Goal: Transaction & Acquisition: Download file/media

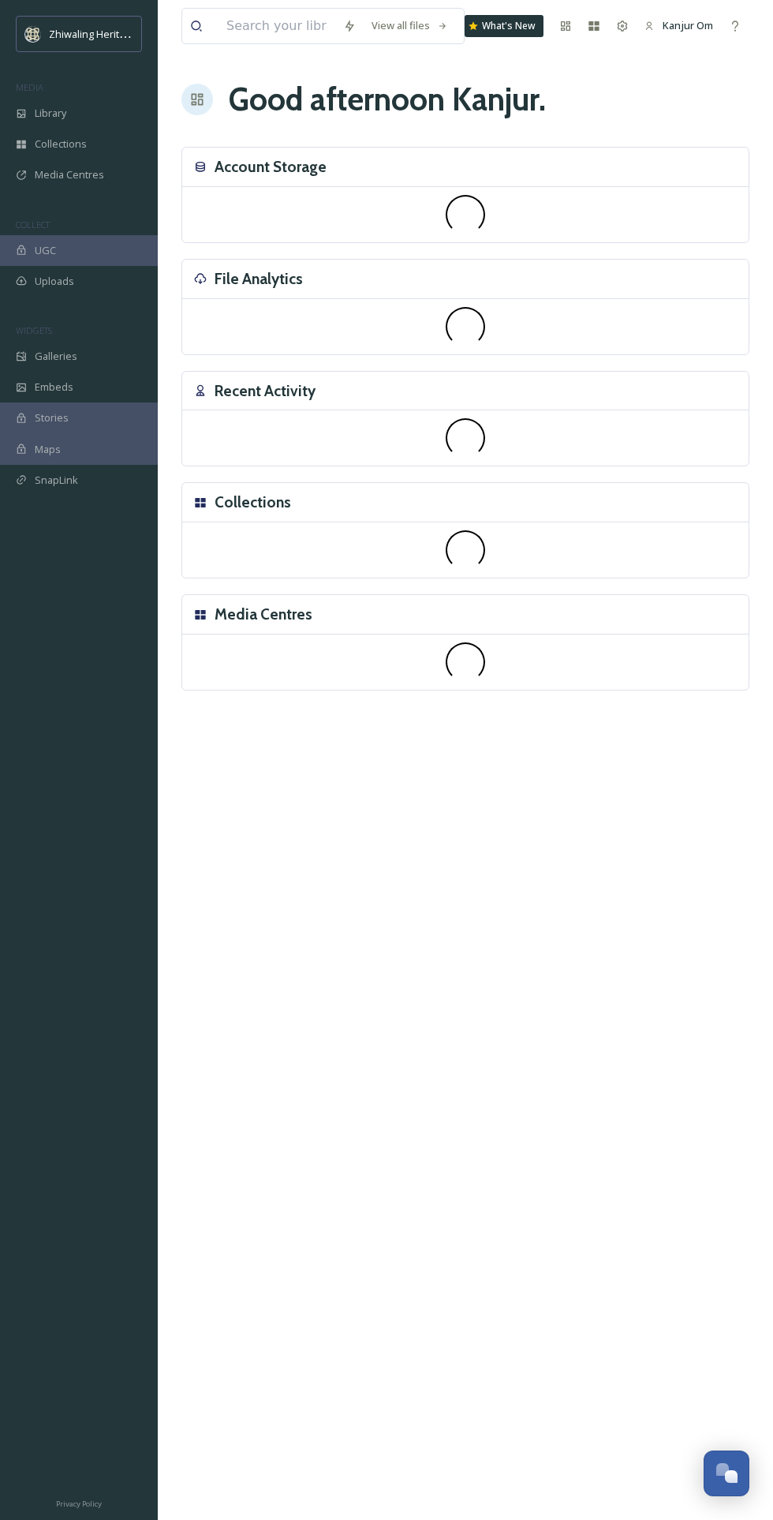
scroll to position [454, 0]
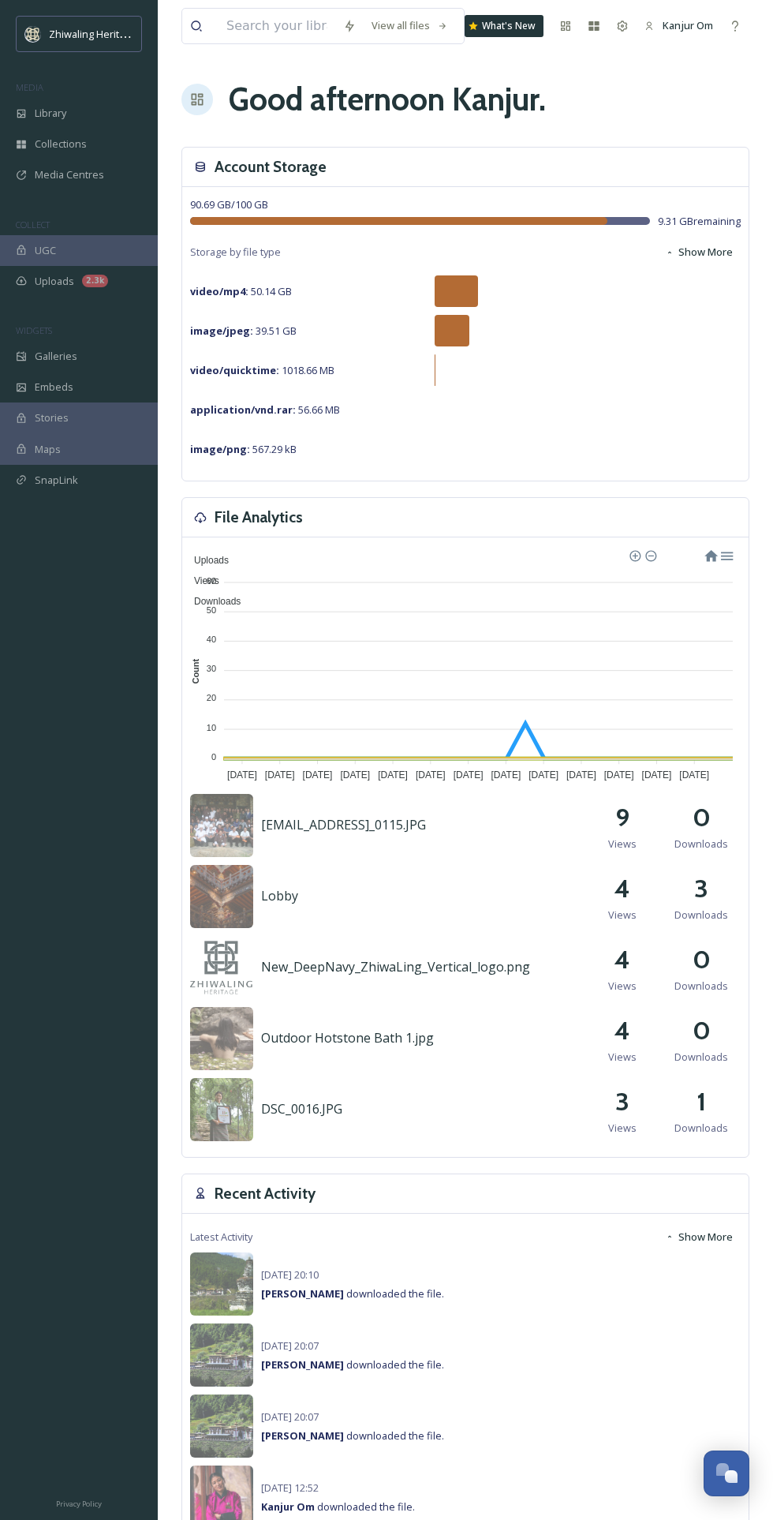
click at [28, 113] on div "Library" at bounding box center [79, 113] width 158 height 31
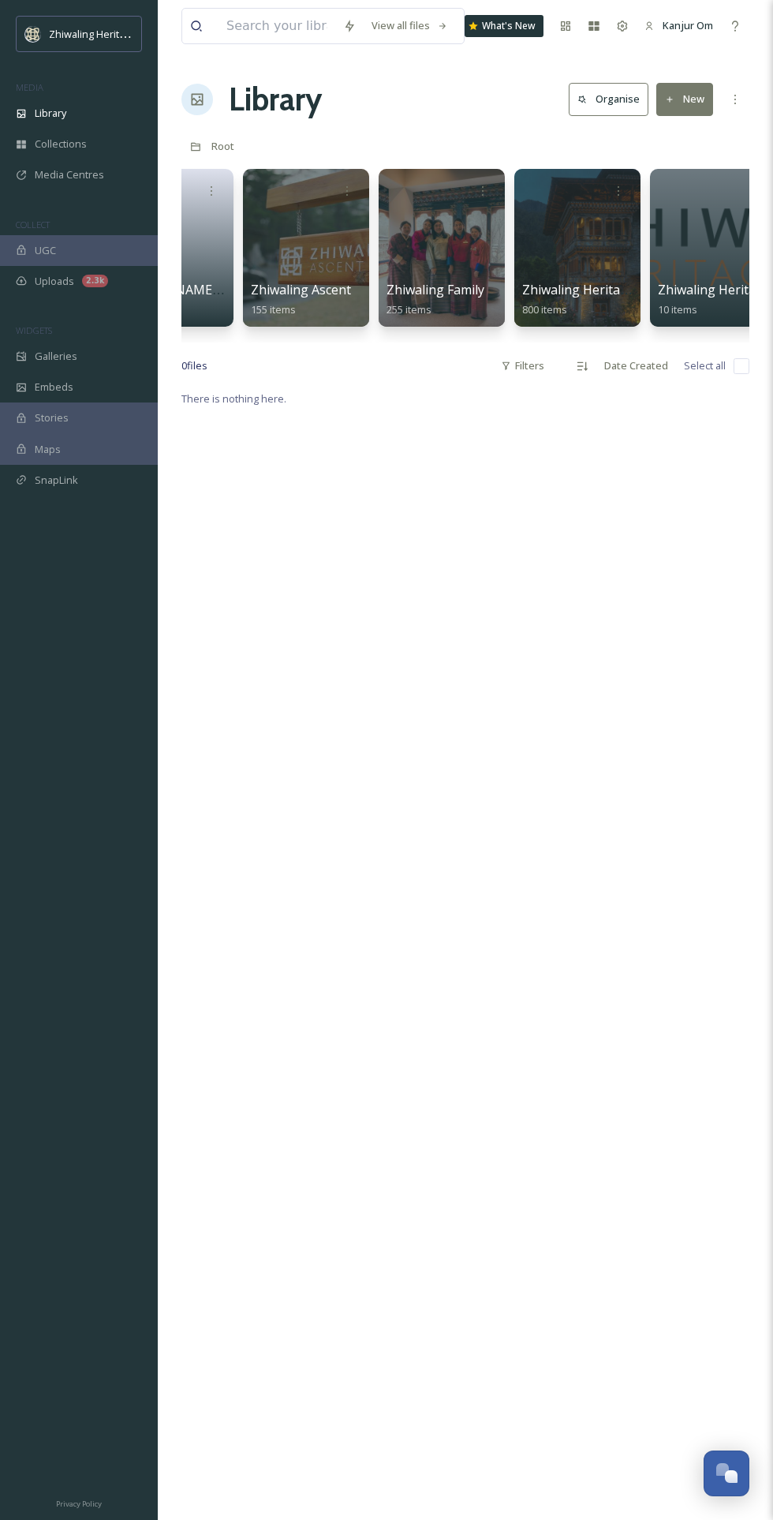
scroll to position [0, 623]
click at [599, 266] on div at bounding box center [576, 248] width 126 height 158
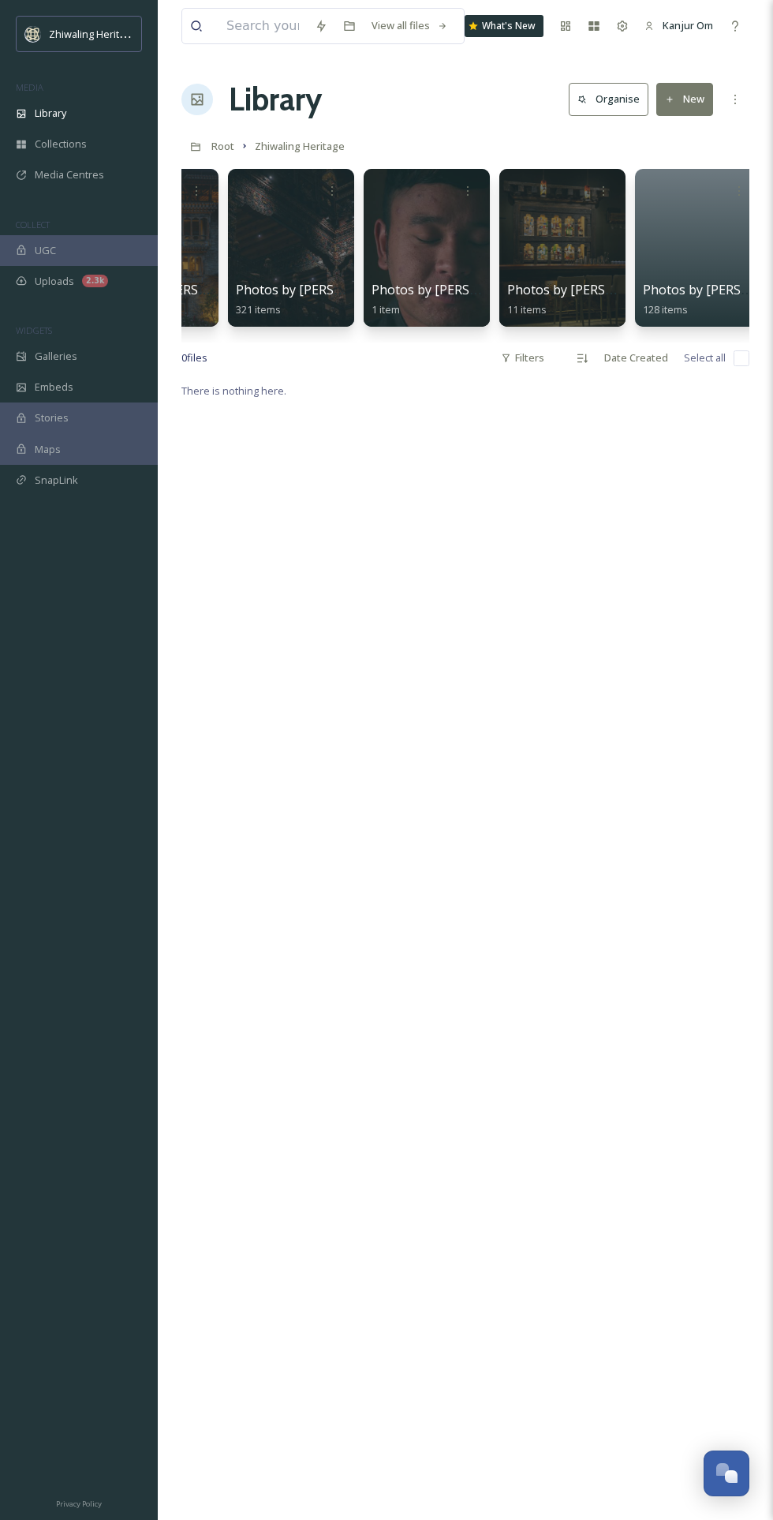
scroll to position [0, 653]
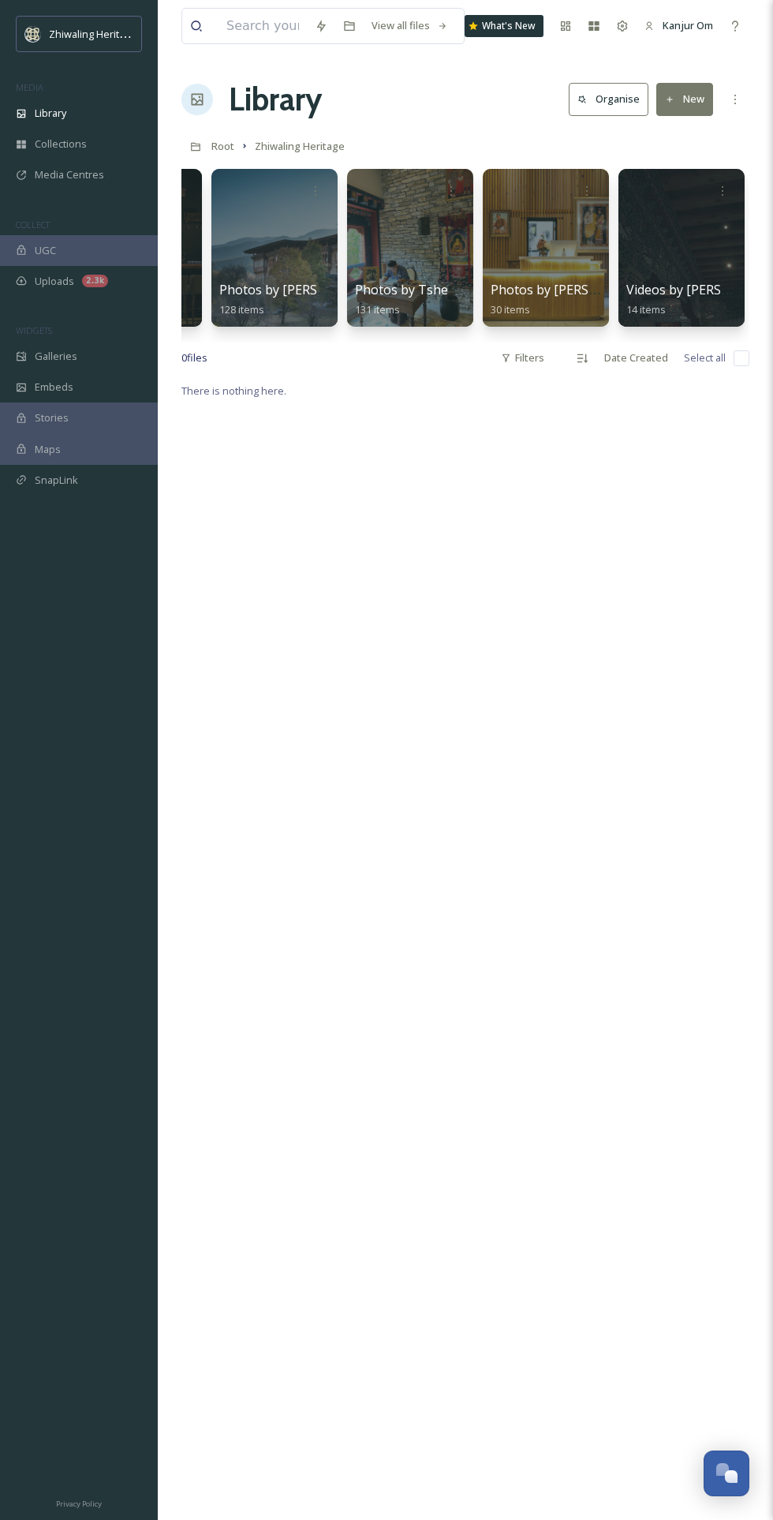
click at [283, 251] on div at bounding box center [275, 248] width 126 height 158
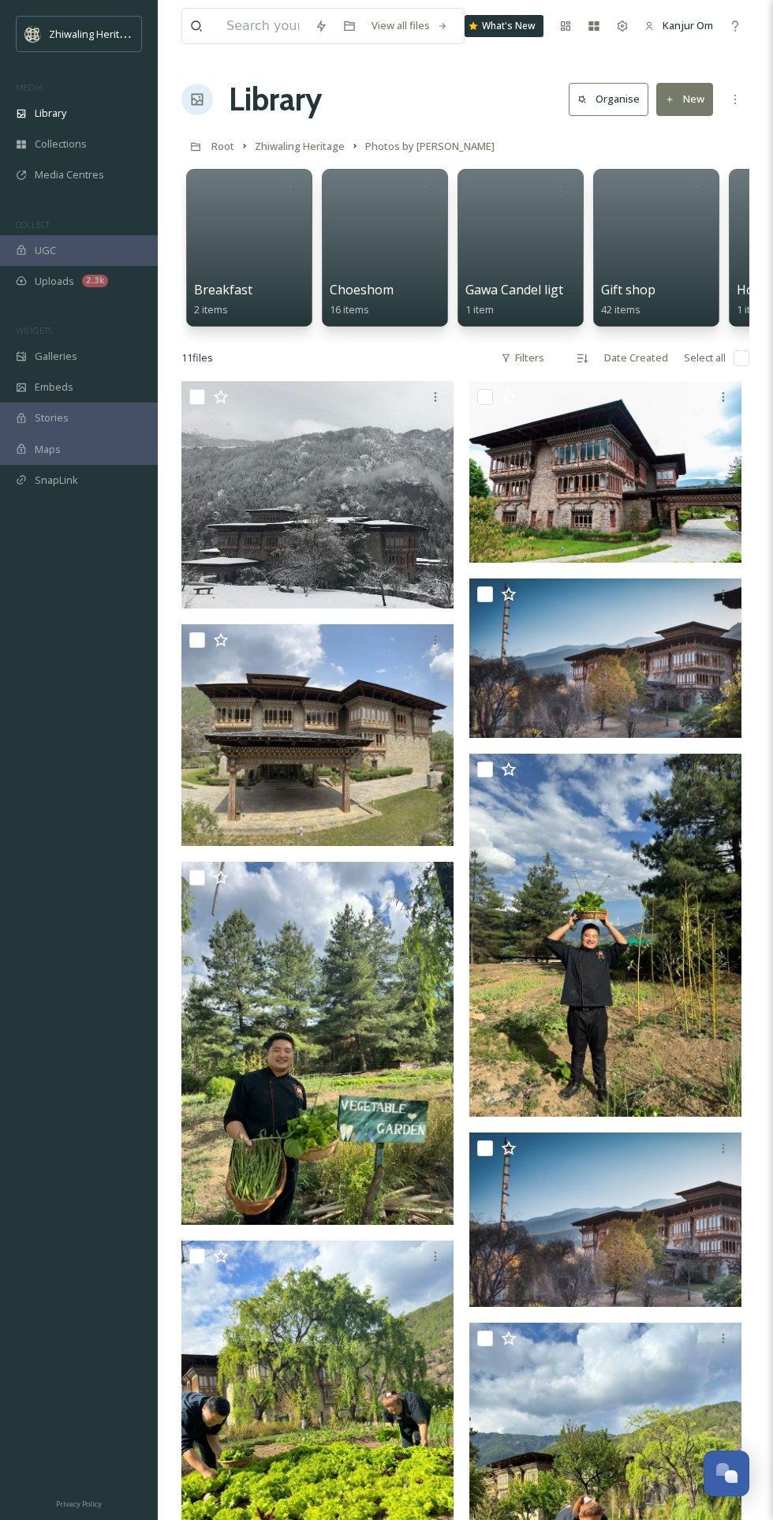
click at [638, 654] on img at bounding box center [606, 657] width 272 height 159
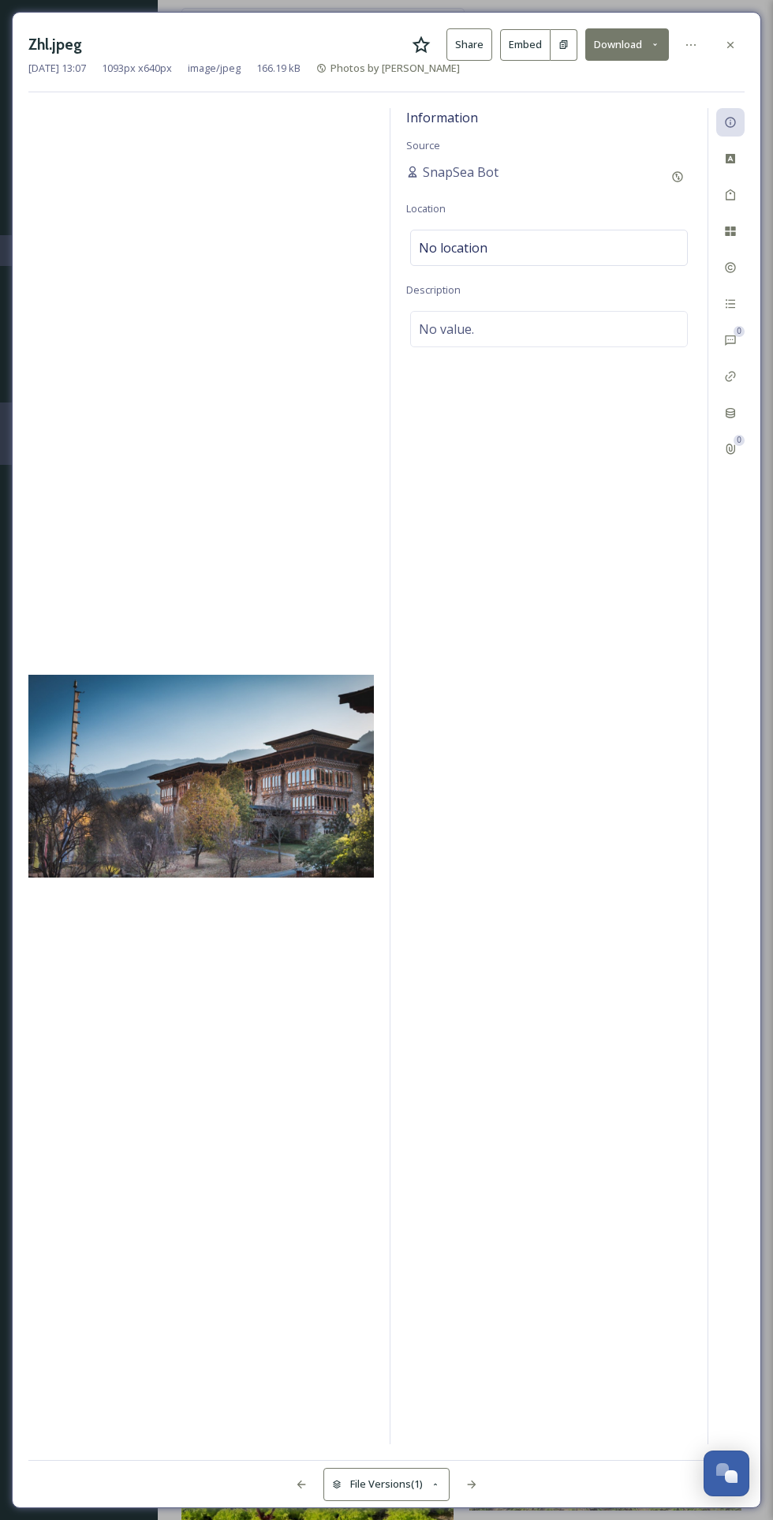
click at [624, 39] on button "Download" at bounding box center [628, 44] width 84 height 32
click at [607, 79] on span "Download Original (1093 x 640)" at bounding box center [587, 80] width 144 height 15
click at [473, 43] on button "Share" at bounding box center [470, 44] width 46 height 32
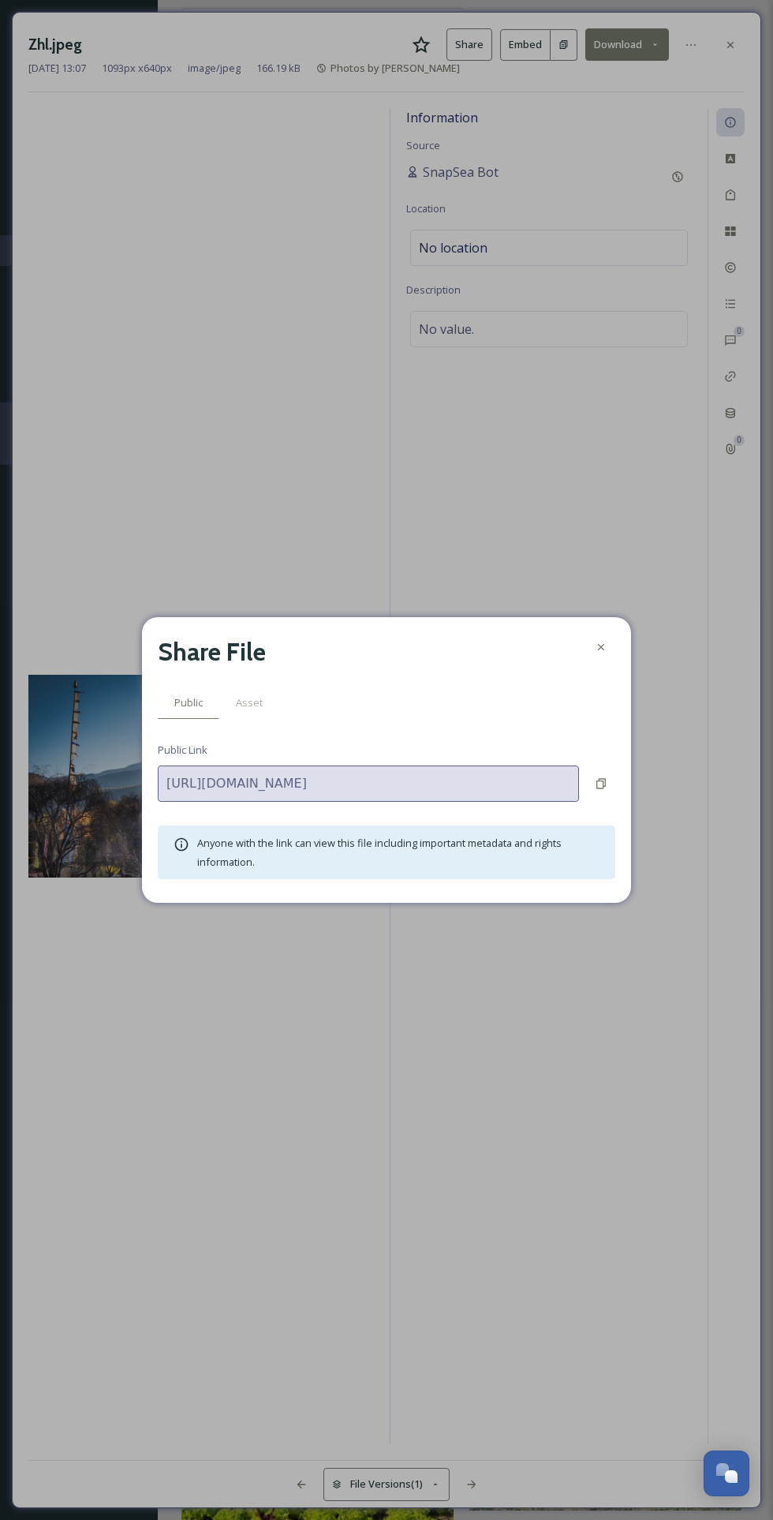
click at [601, 790] on icon at bounding box center [601, 783] width 13 height 13
